Goal: Task Accomplishment & Management: Manage account settings

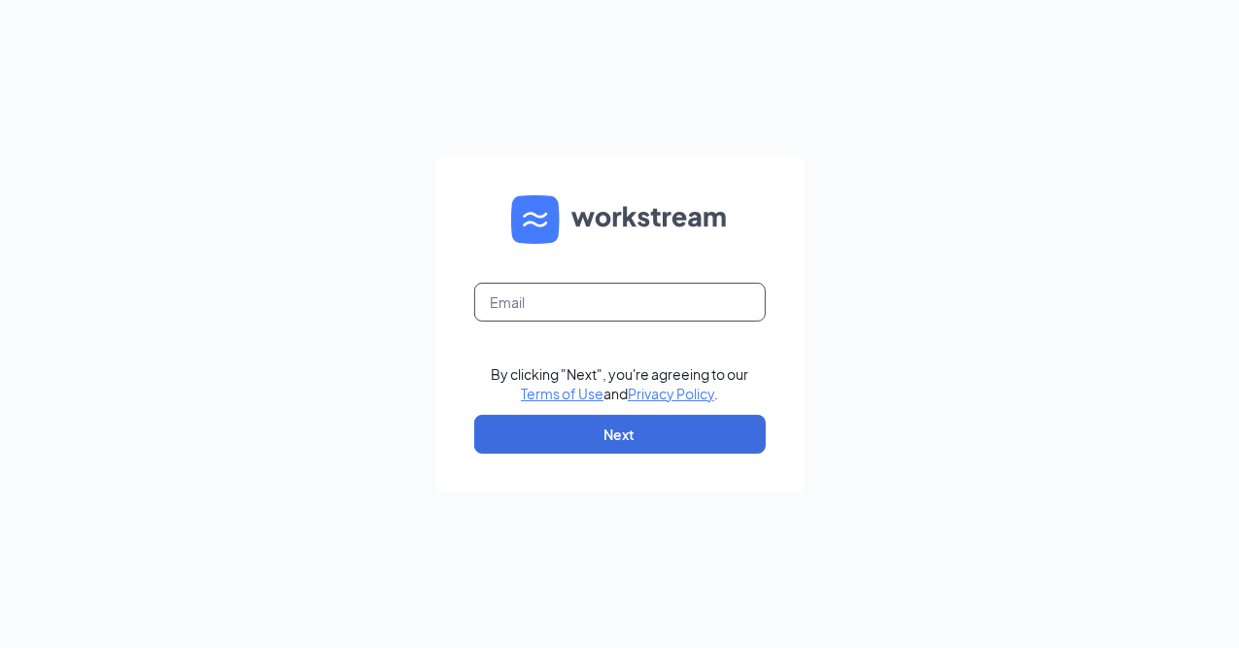
click at [548, 296] on input "text" at bounding box center [620, 302] width 292 height 39
type input "M"
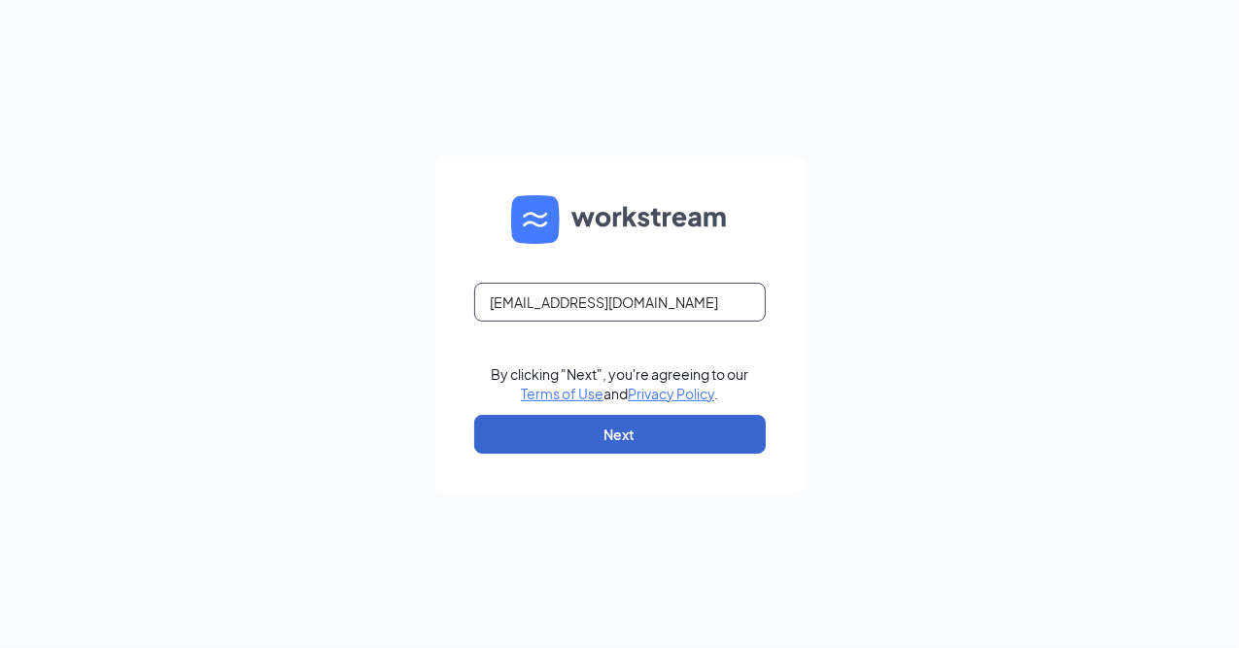
type input "[EMAIL_ADDRESS][DOMAIN_NAME]"
click at [608, 431] on button "Next" at bounding box center [620, 434] width 292 height 39
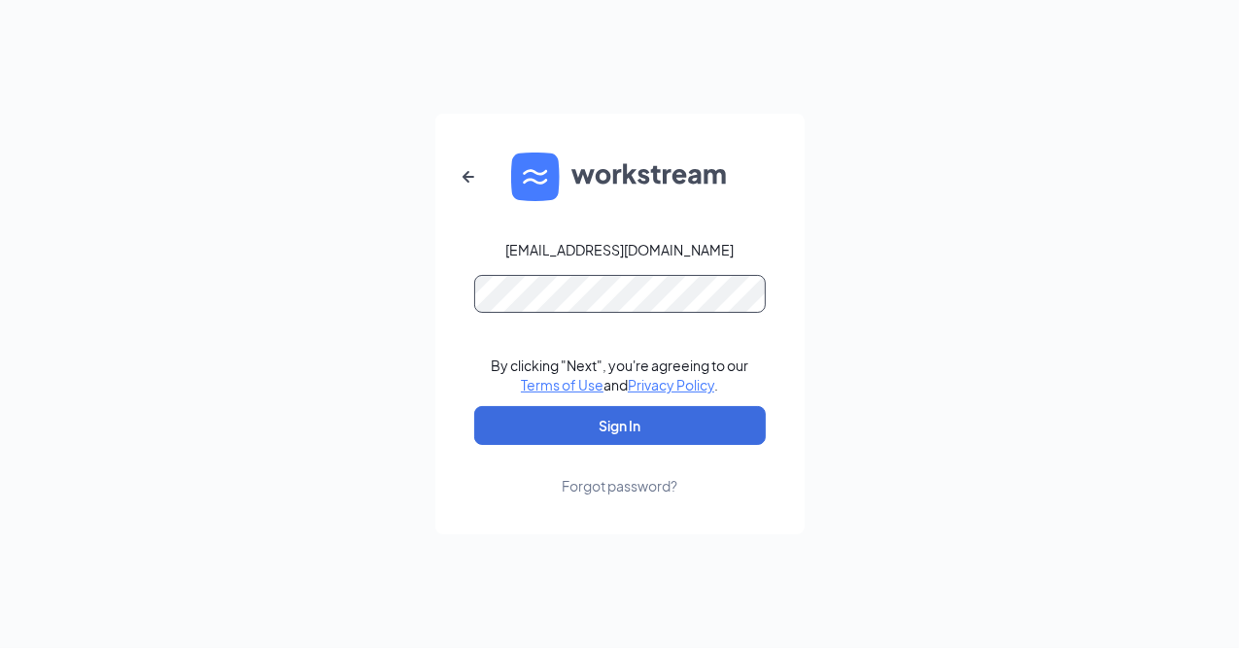
click at [474, 406] on button "Sign In" at bounding box center [620, 425] width 292 height 39
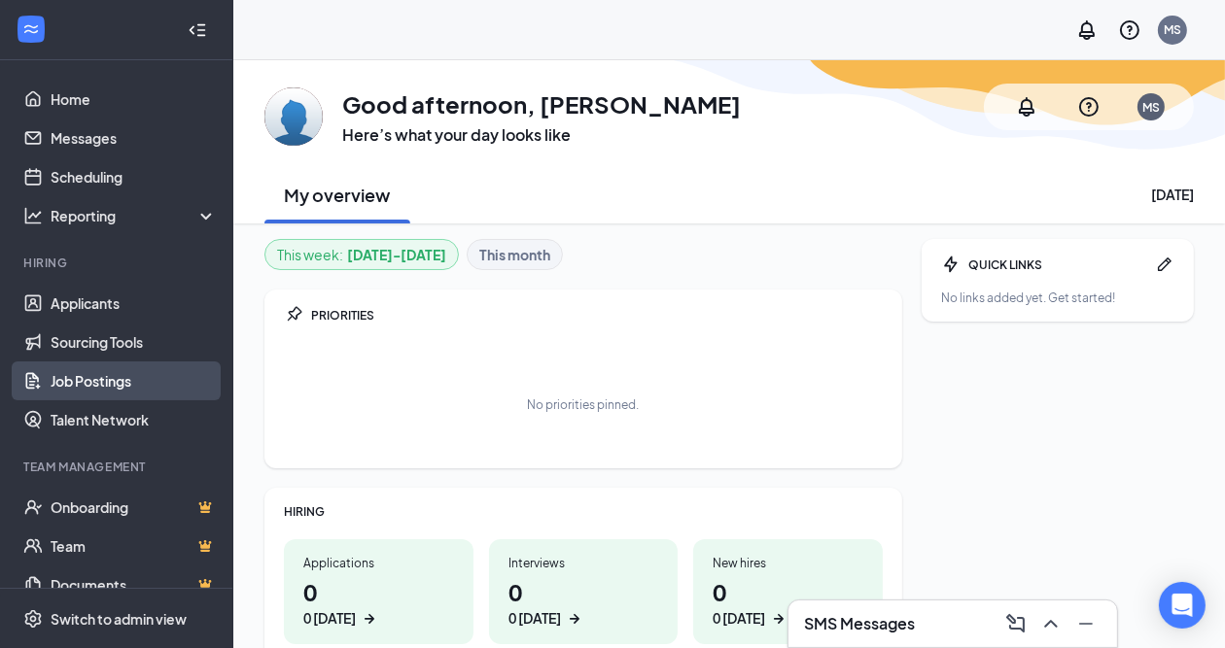
click at [88, 371] on link "Job Postings" at bounding box center [134, 381] width 166 height 39
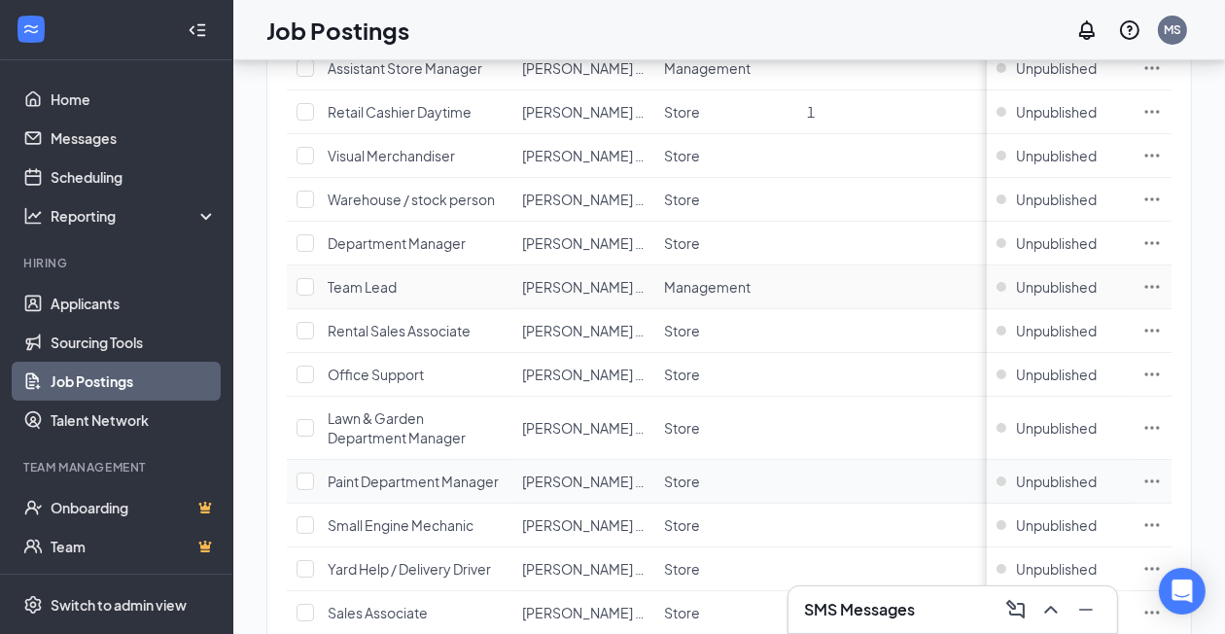
scroll to position [396, 0]
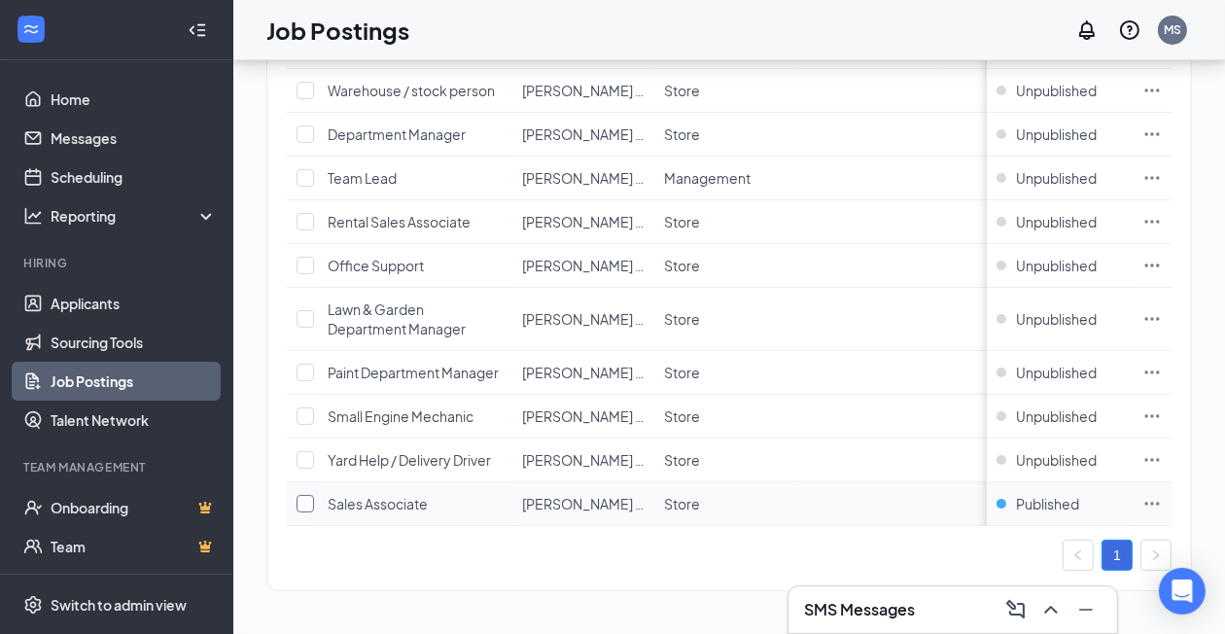
click at [309, 495] on input "checkbox" at bounding box center [304, 503] width 17 height 17
checkbox input "true"
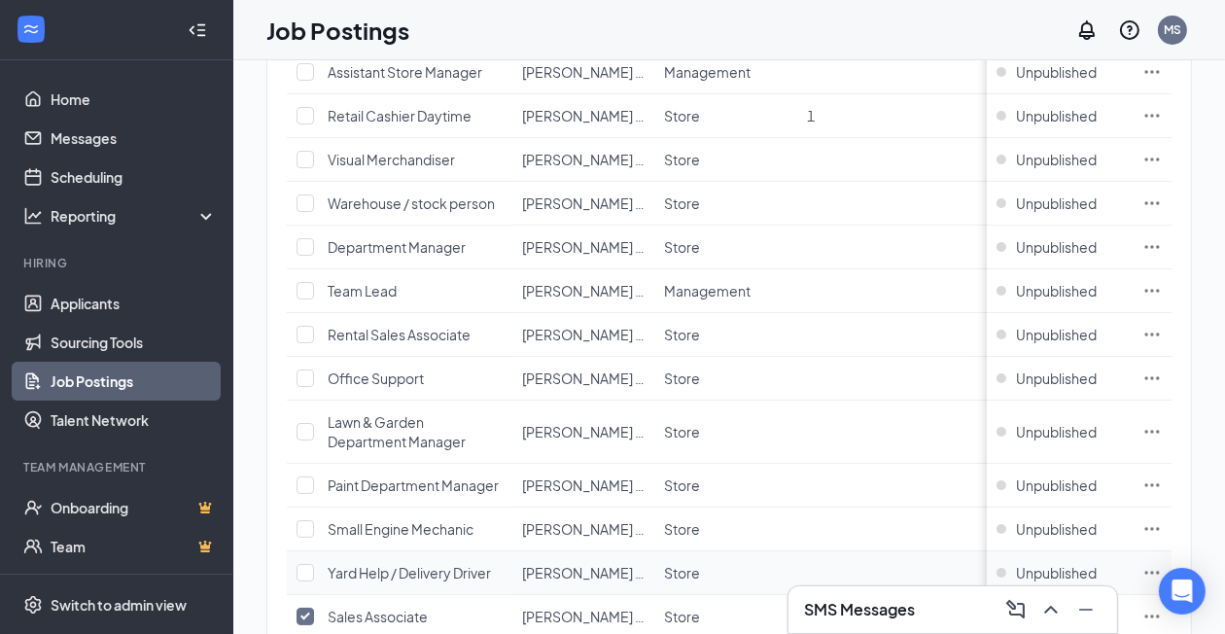
scroll to position [0, 0]
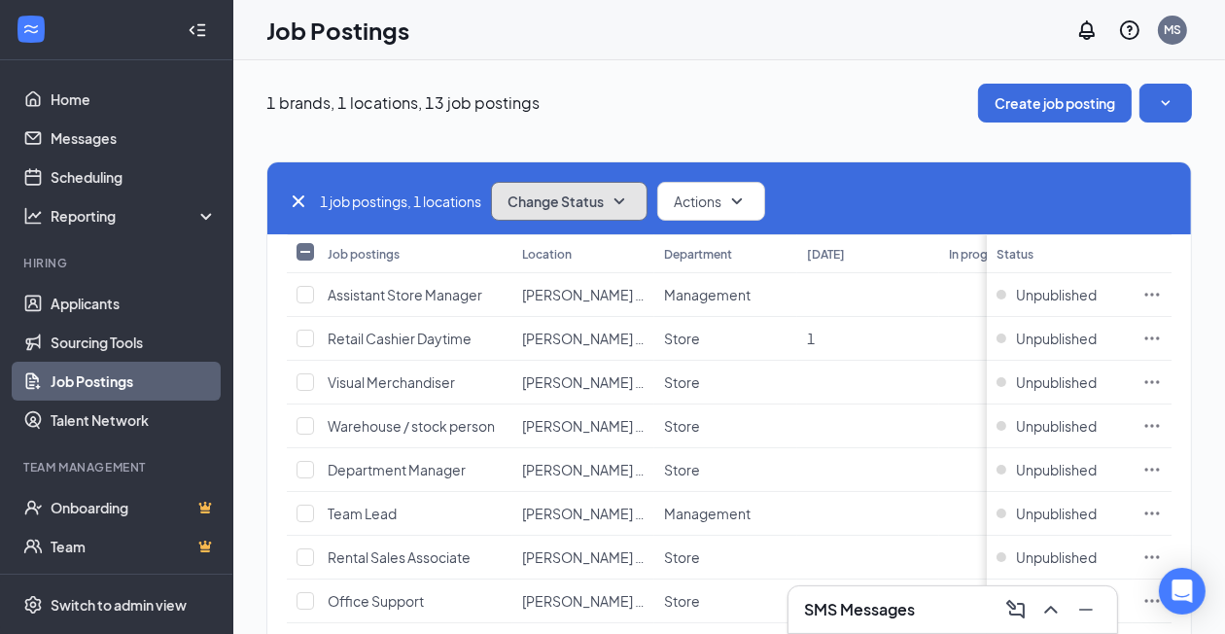
click at [620, 193] on icon "SmallChevronDown" at bounding box center [619, 201] width 23 height 23
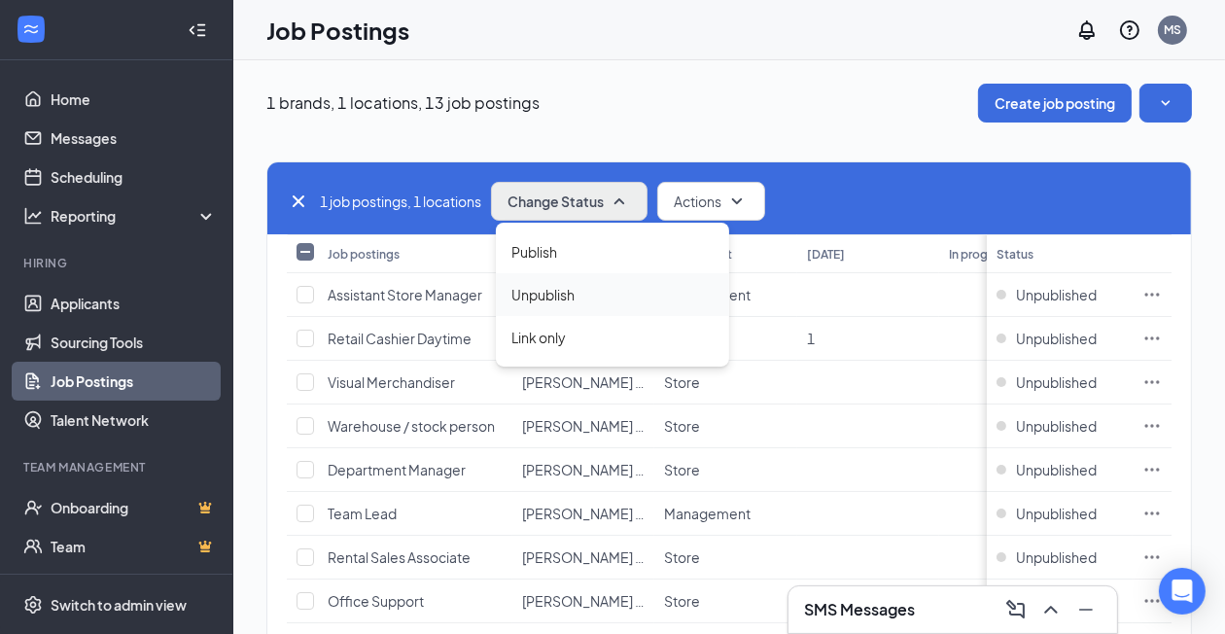
click at [574, 287] on span "Unpublish" at bounding box center [542, 294] width 63 height 21
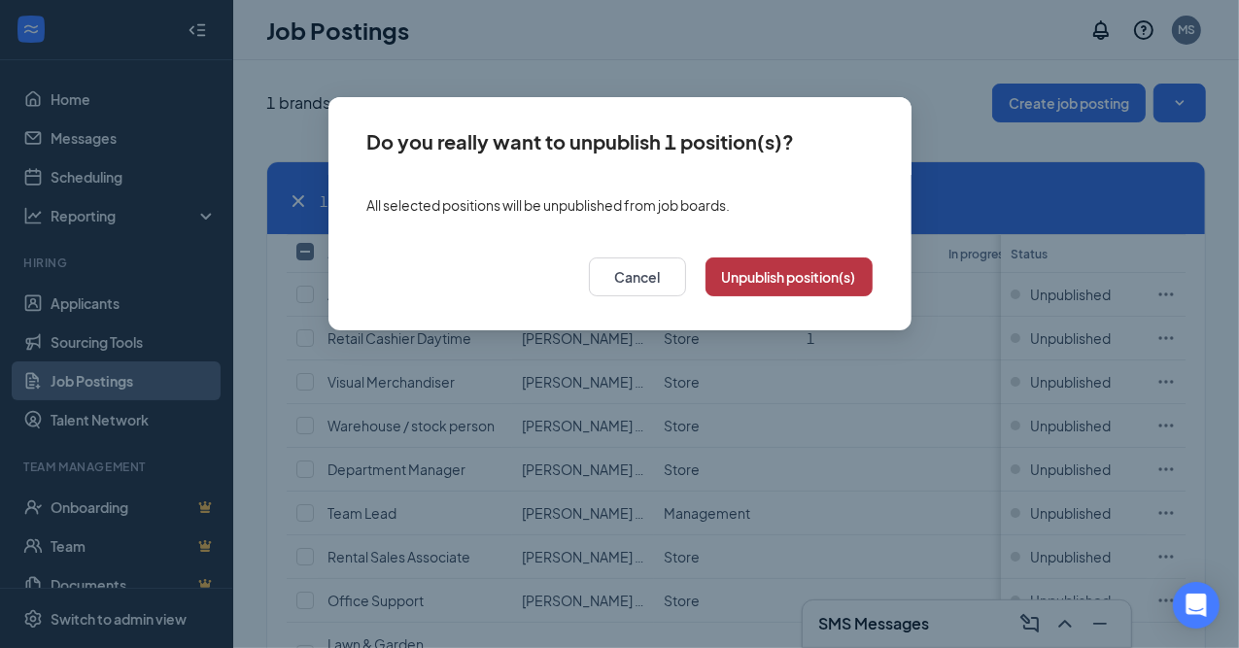
click at [719, 272] on button "Unpublish position(s)" at bounding box center [789, 277] width 167 height 39
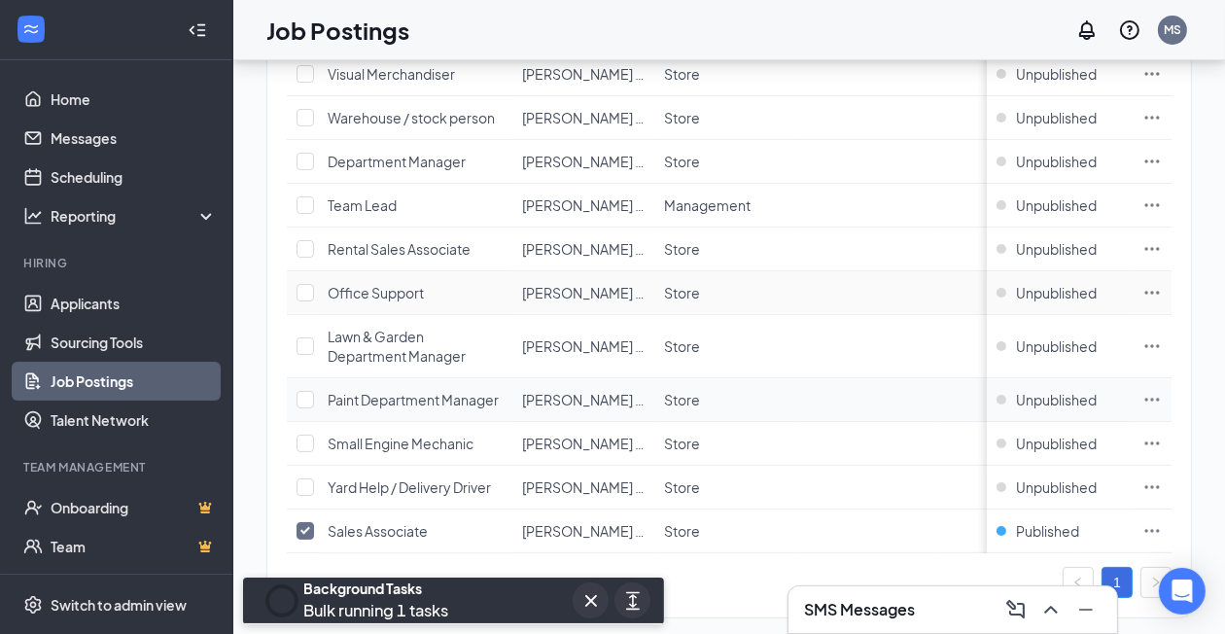
scroll to position [329, 0]
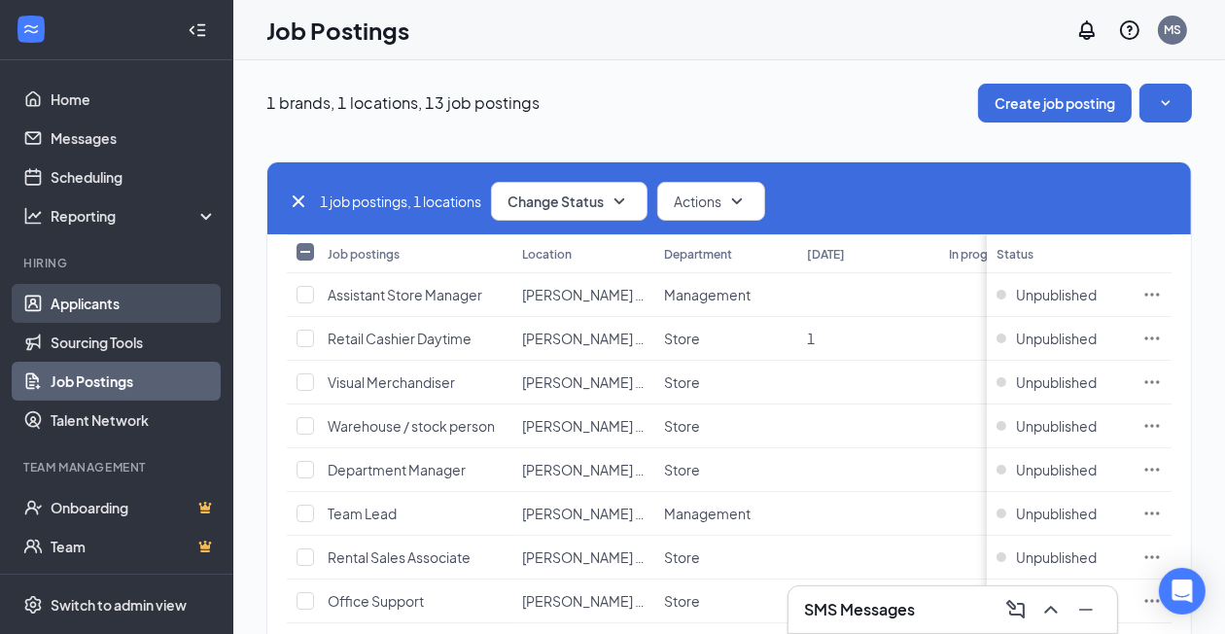
click at [96, 296] on link "Applicants" at bounding box center [134, 303] width 166 height 39
